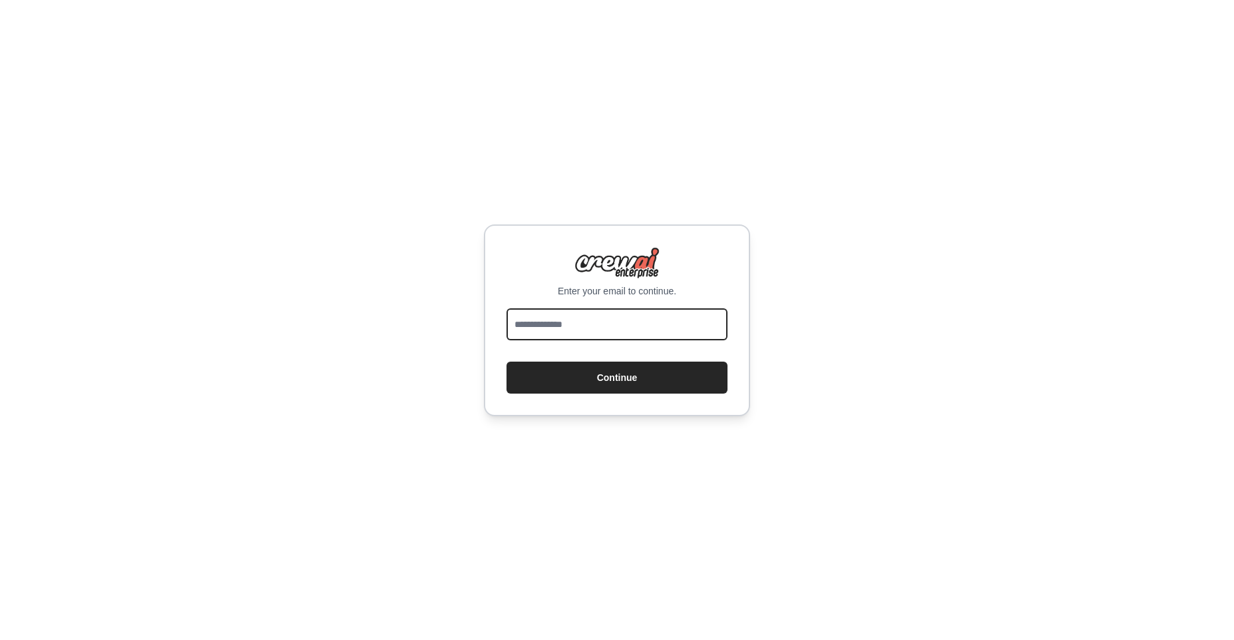
click at [587, 324] on input "email" at bounding box center [616, 324] width 221 height 32
type input "**********"
click at [667, 377] on button "Continue" at bounding box center [616, 377] width 221 height 32
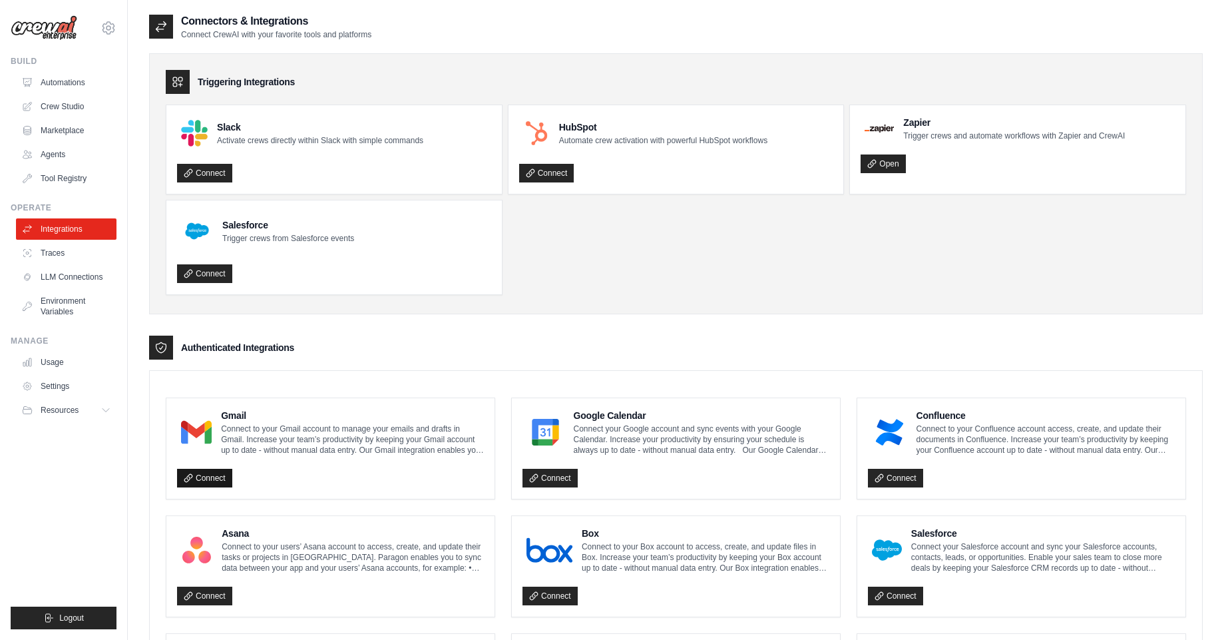
click at [222, 478] on link "Connect" at bounding box center [204, 478] width 55 height 19
click at [325, 451] on p "Connect to your Gmail account to manage your emails and drafts in Gmail. Increa…" at bounding box center [352, 439] width 263 height 32
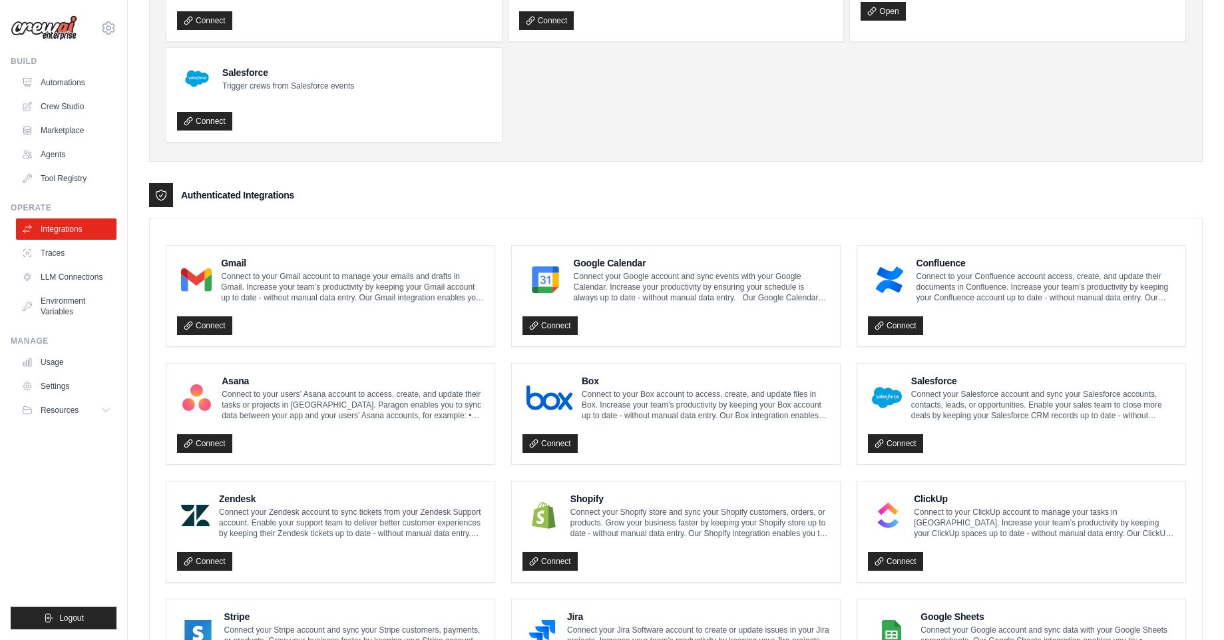
scroll to position [240, 0]
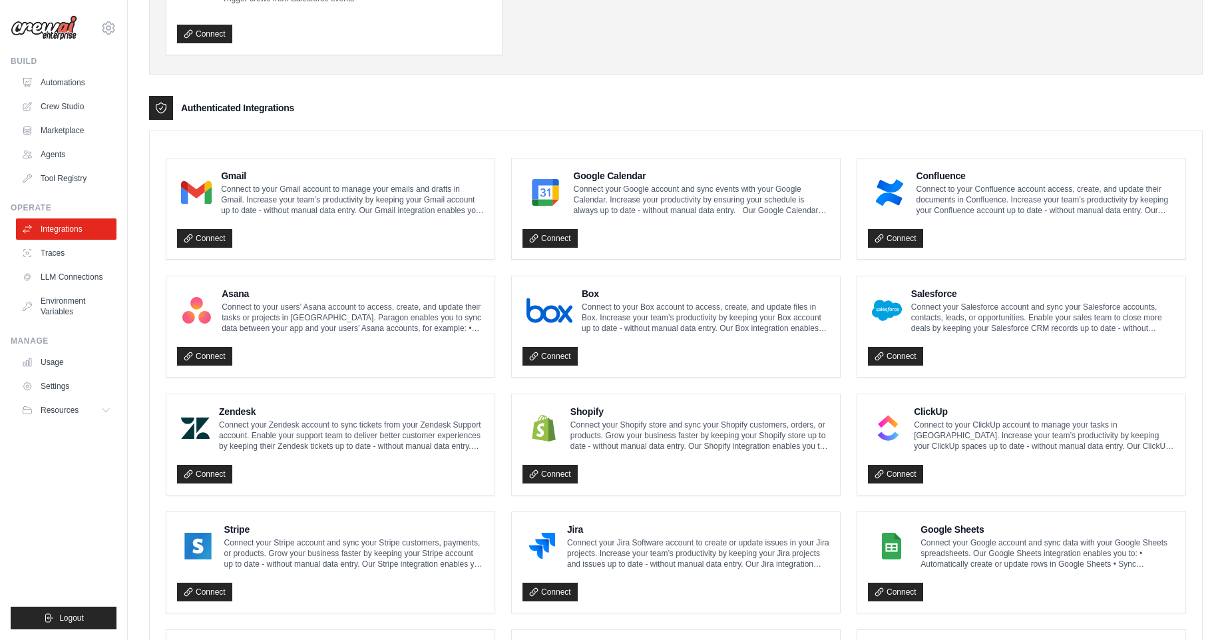
click at [426, 196] on p "Connect to your Gmail account to manage your emails and drafts in Gmail. Increa…" at bounding box center [352, 200] width 263 height 32
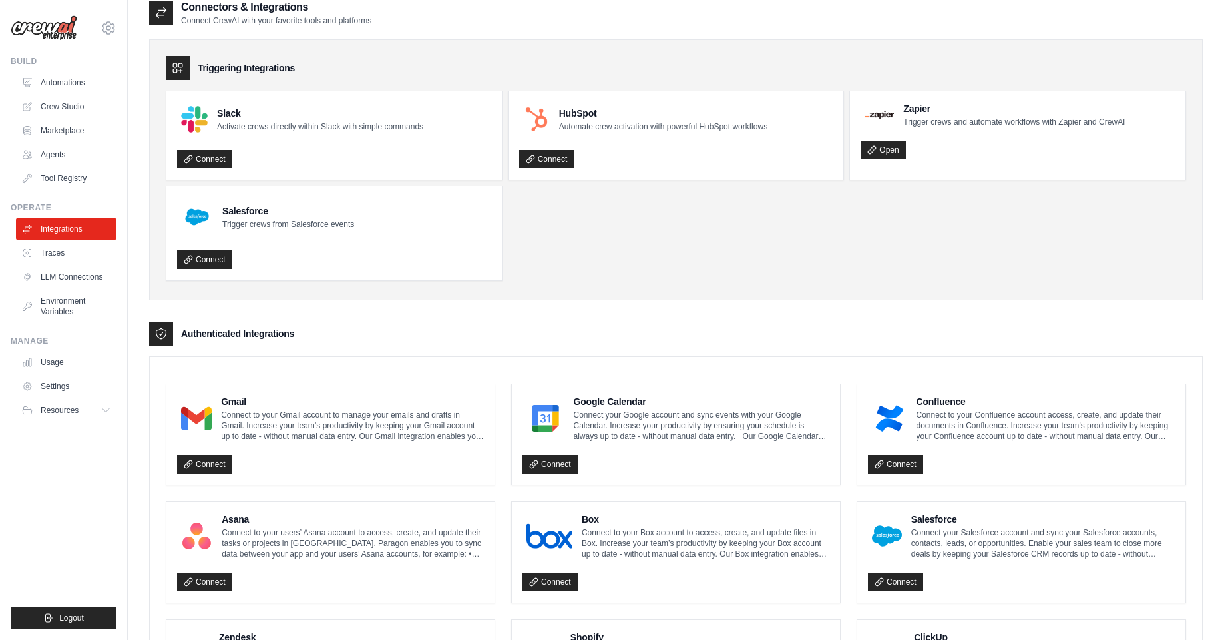
scroll to position [13, 0]
click at [220, 469] on link "Connect" at bounding box center [204, 464] width 55 height 19
